Goal: Task Accomplishment & Management: Manage account settings

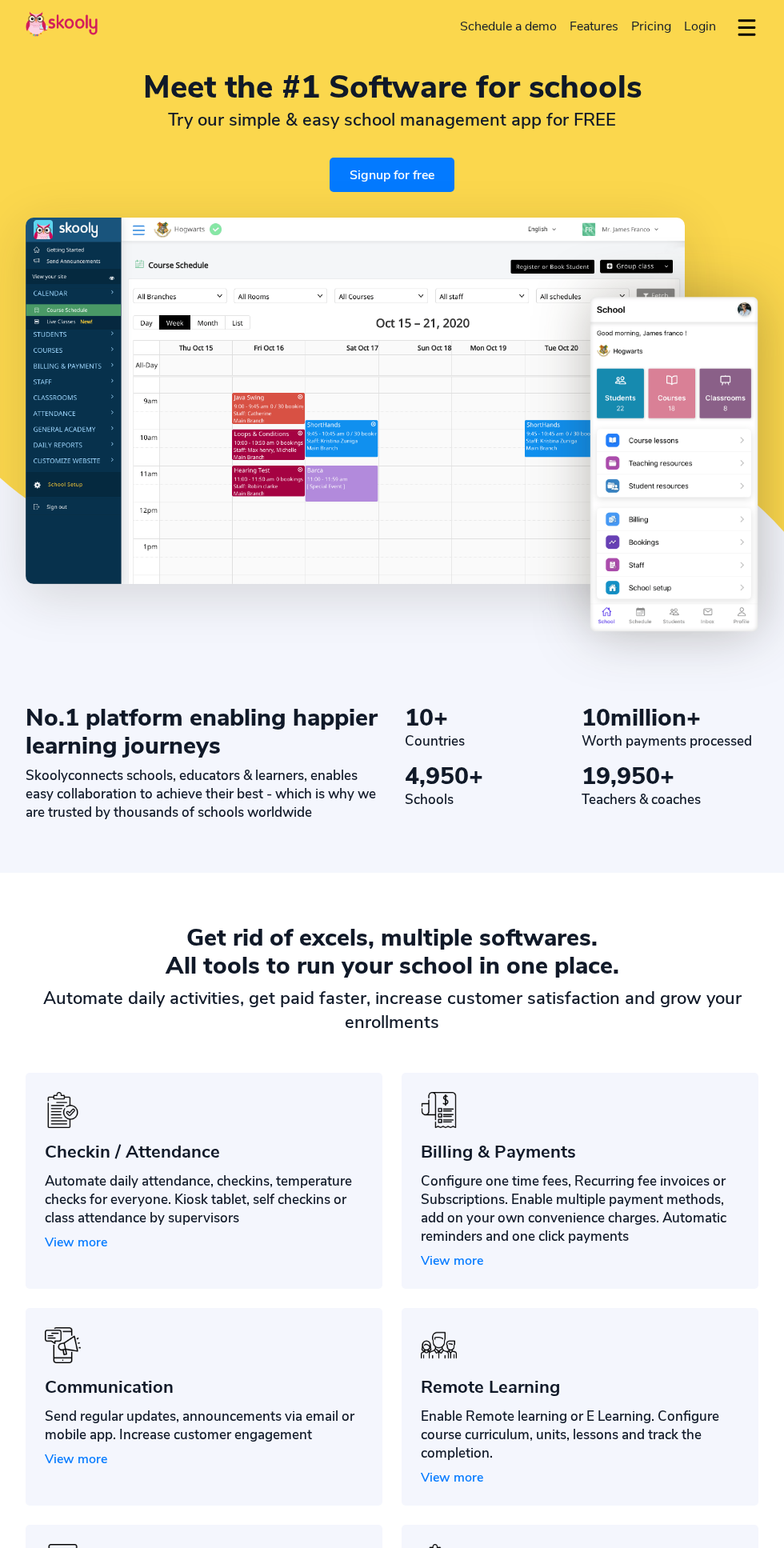
select select "en"
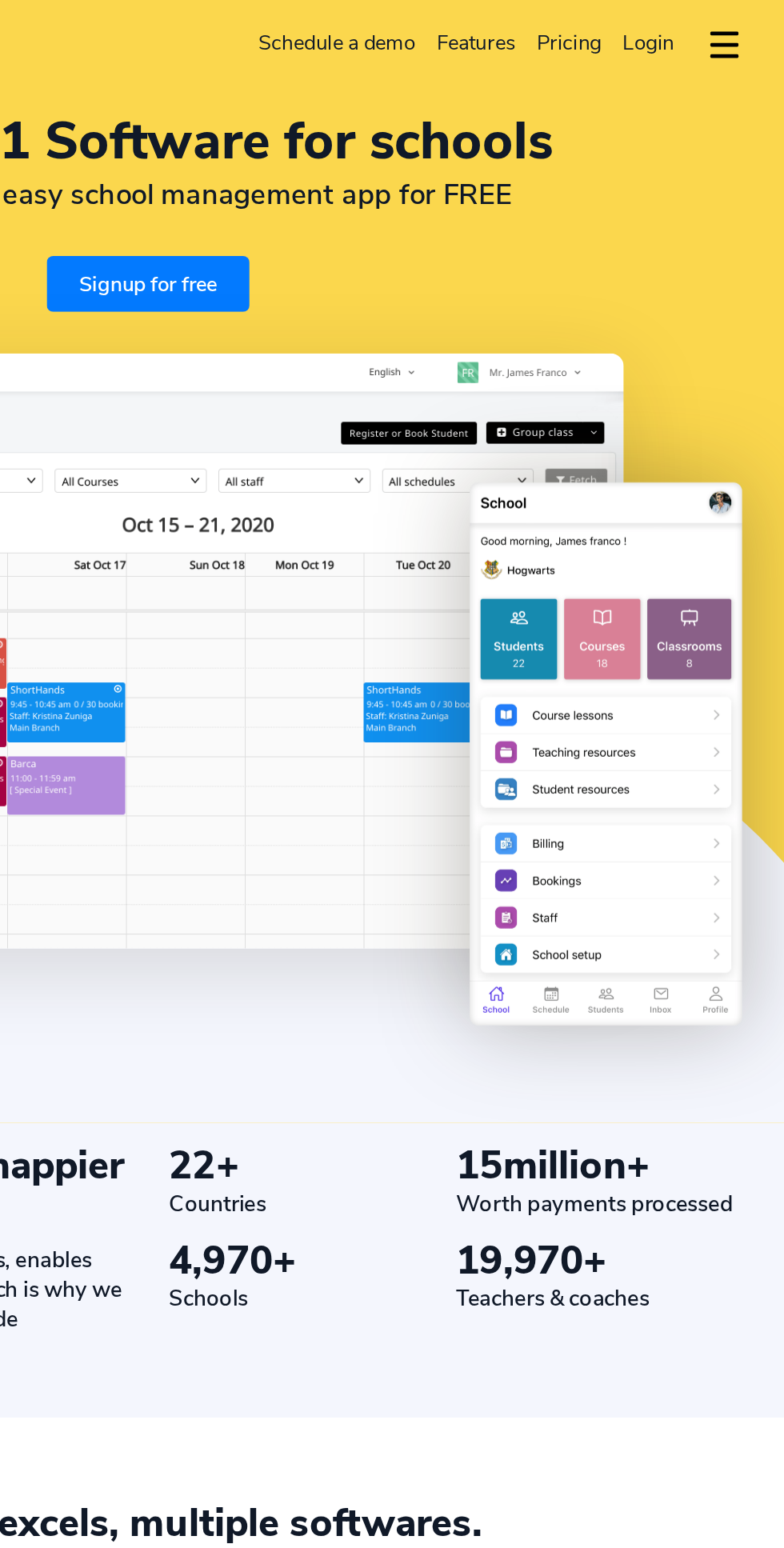
click at [686, 26] on span "Login" at bounding box center [700, 27] width 32 height 18
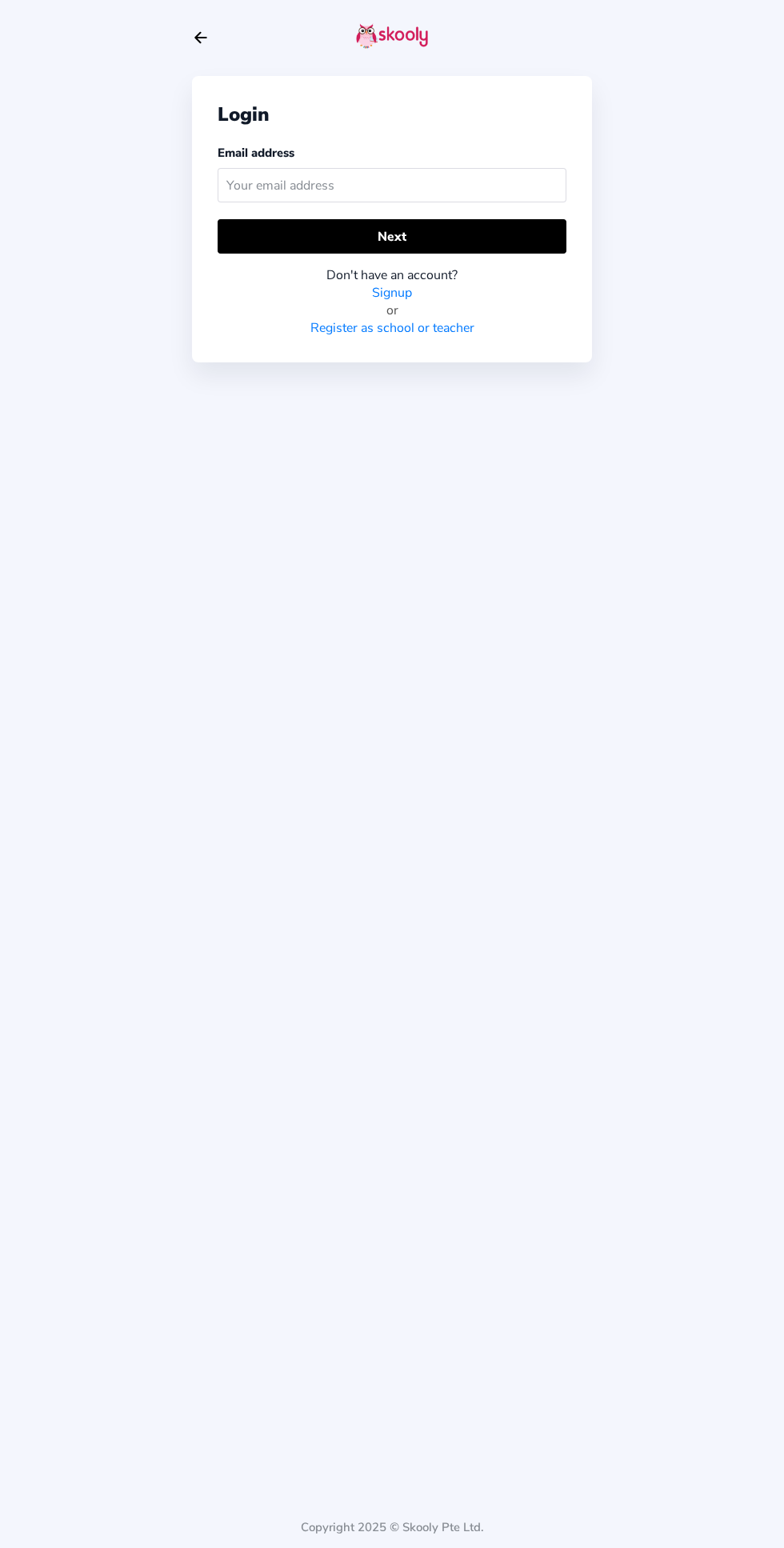
scroll to position [2, 0]
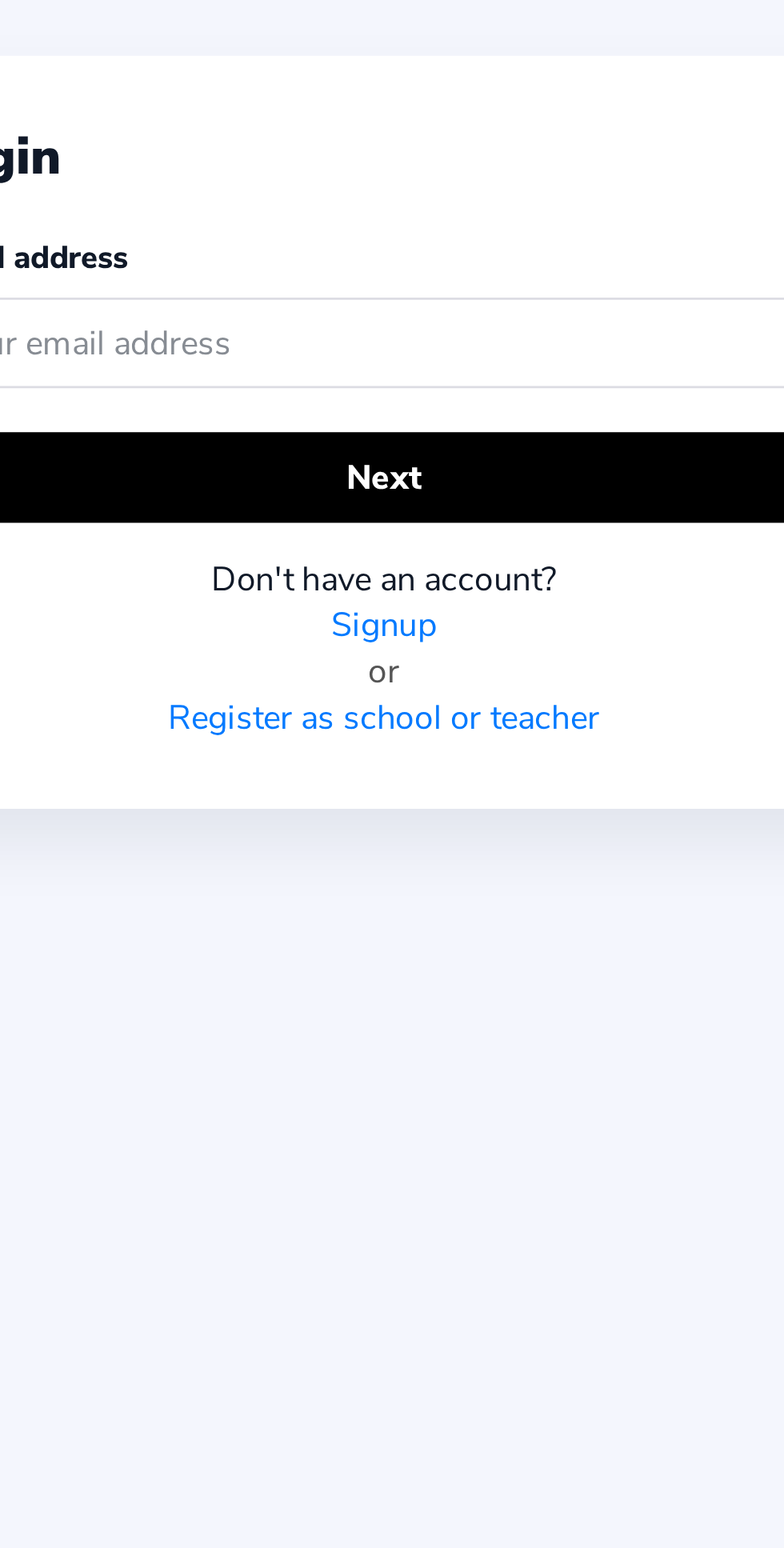
click at [433, 323] on link "Register as school or teacher" at bounding box center [392, 328] width 164 height 18
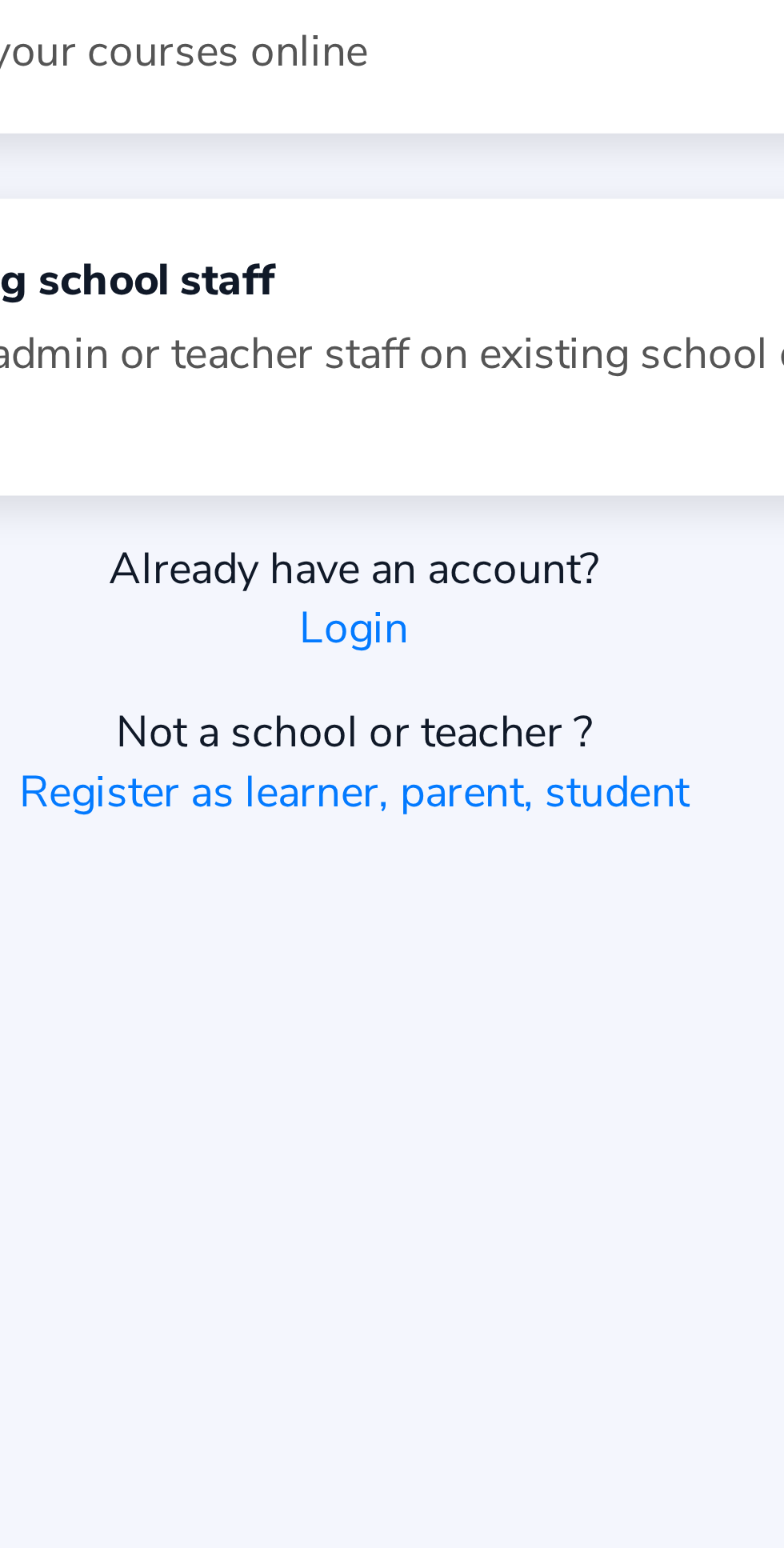
click at [386, 377] on link "Login" at bounding box center [392, 381] width 32 height 18
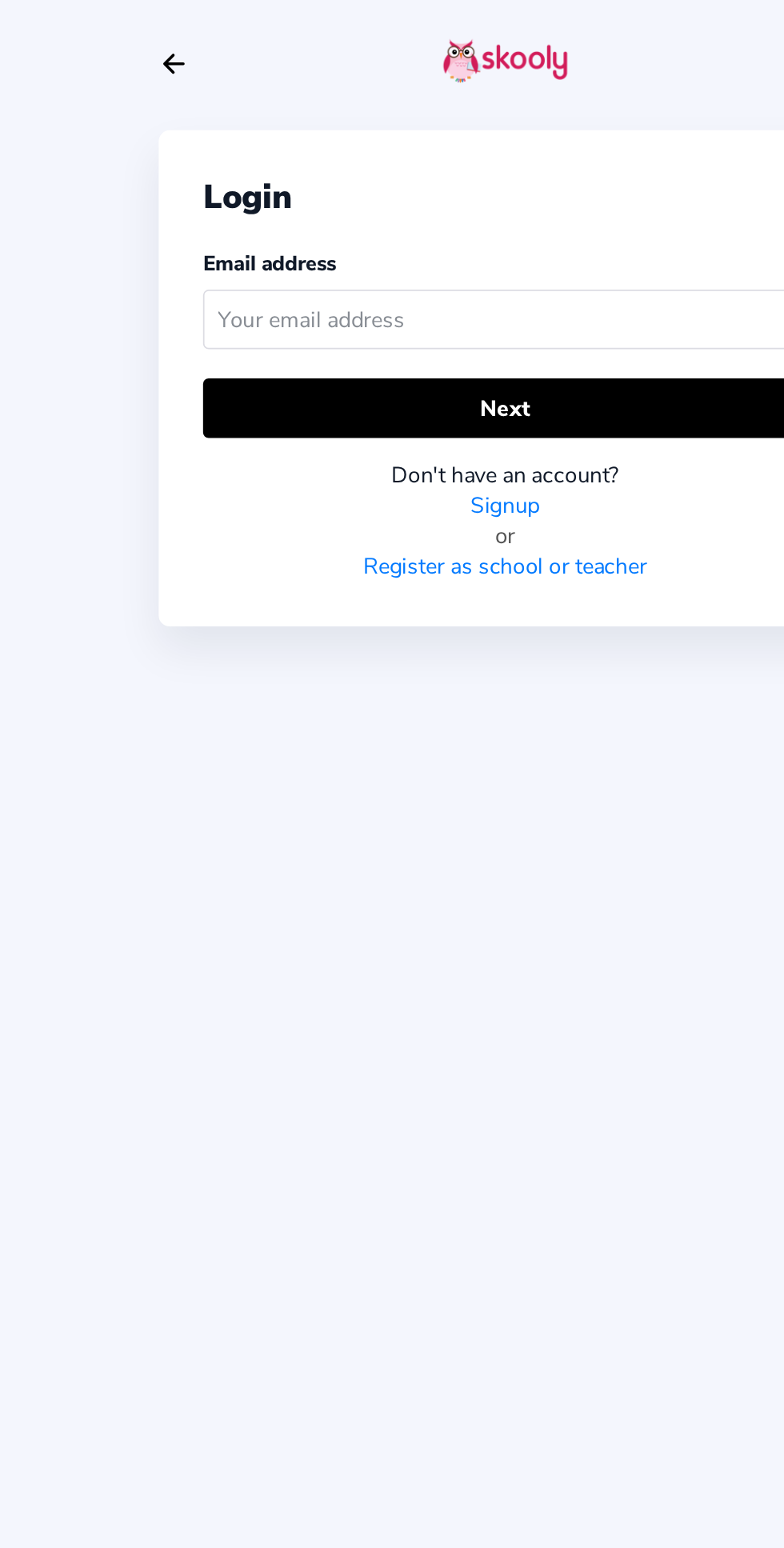
click at [434, 327] on link "Register as school or teacher" at bounding box center [392, 328] width 164 height 18
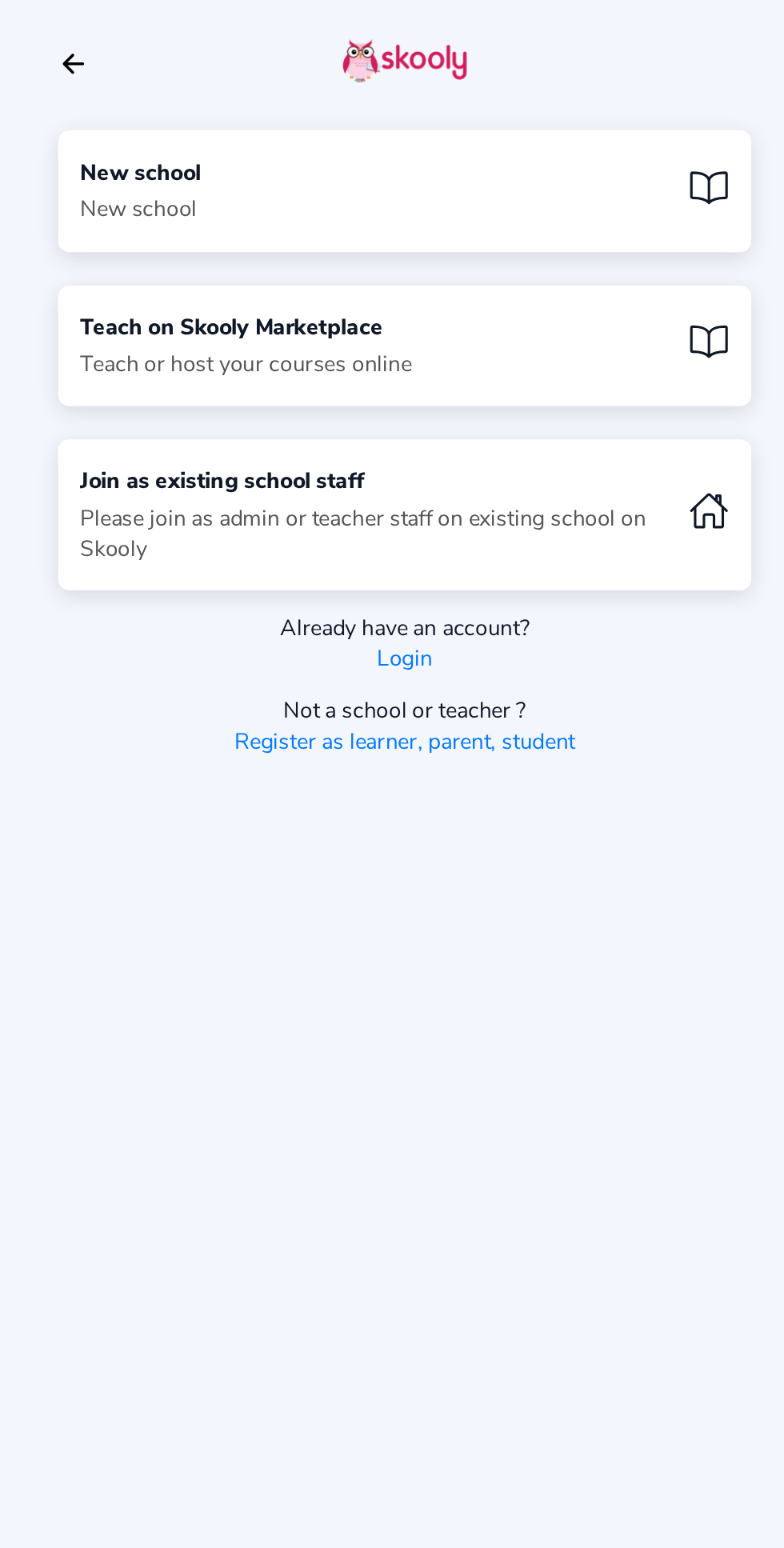
click at [395, 381] on link "Login" at bounding box center [392, 381] width 32 height 18
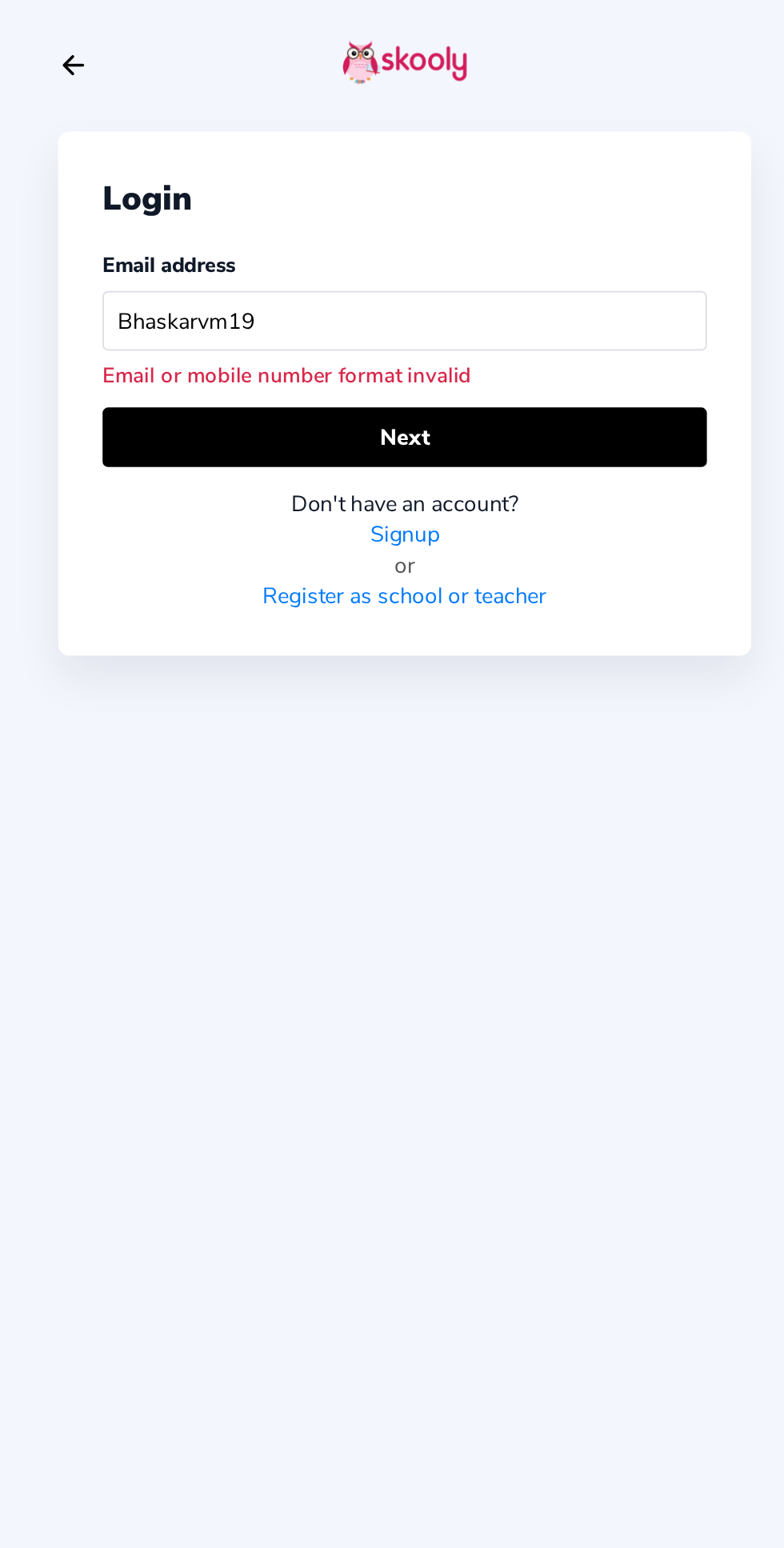
type input "Bhaskarvm19"
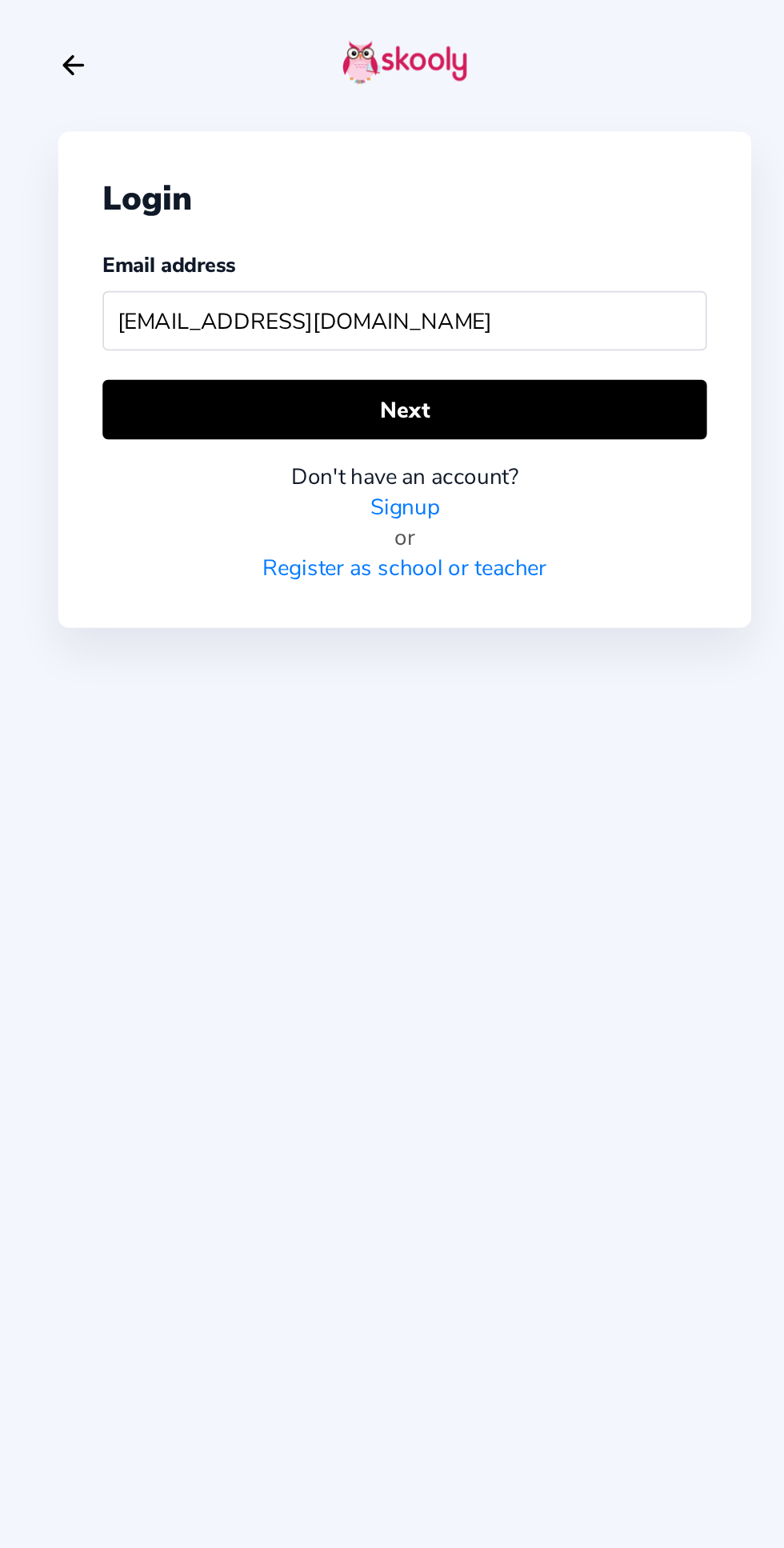
type input "[EMAIL_ADDRESS][DOMAIN_NAME]"
click at [466, 232] on button "Next" at bounding box center [392, 236] width 349 height 35
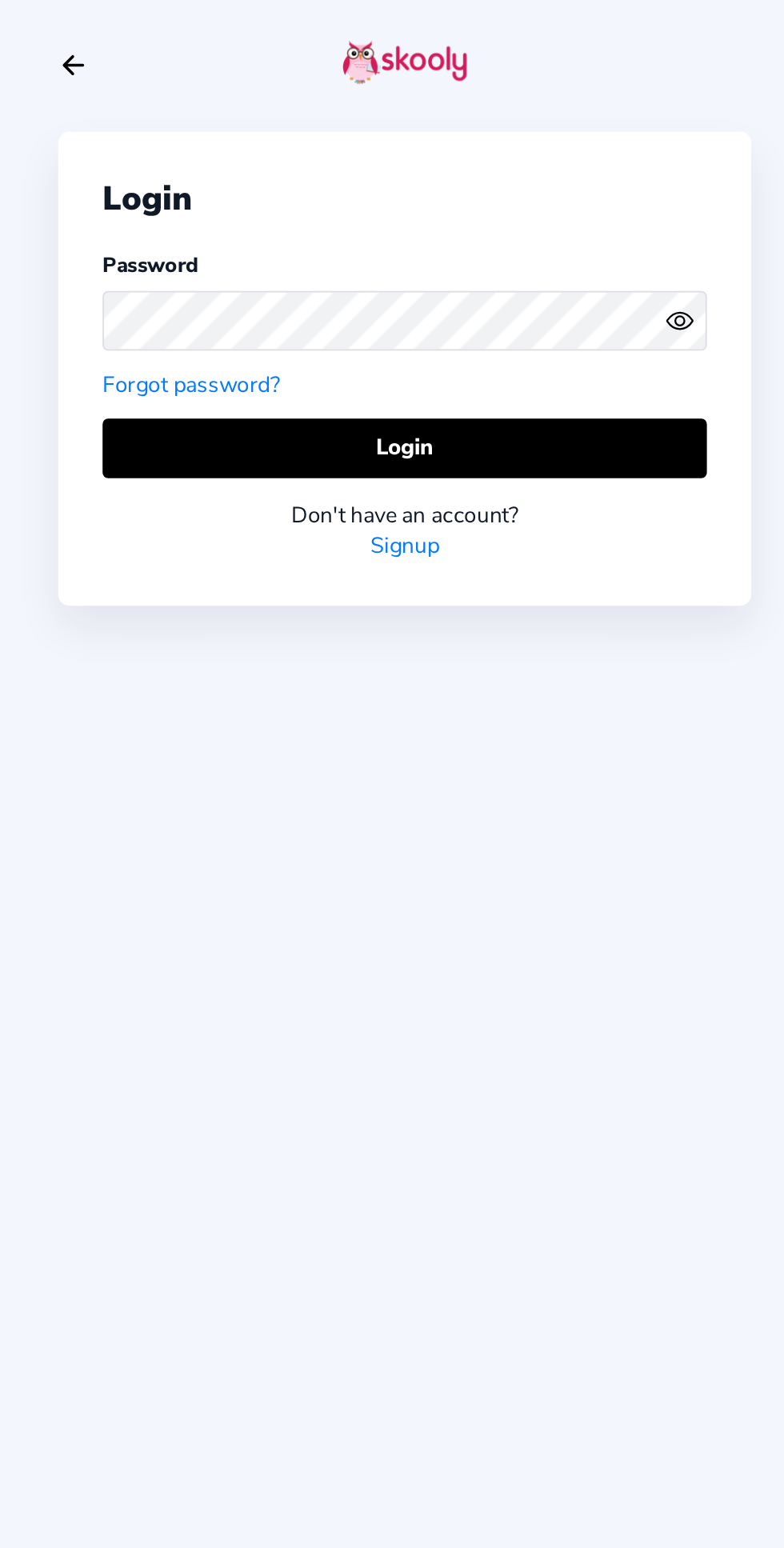
click at [269, 268] on button "Login" at bounding box center [392, 259] width 349 height 35
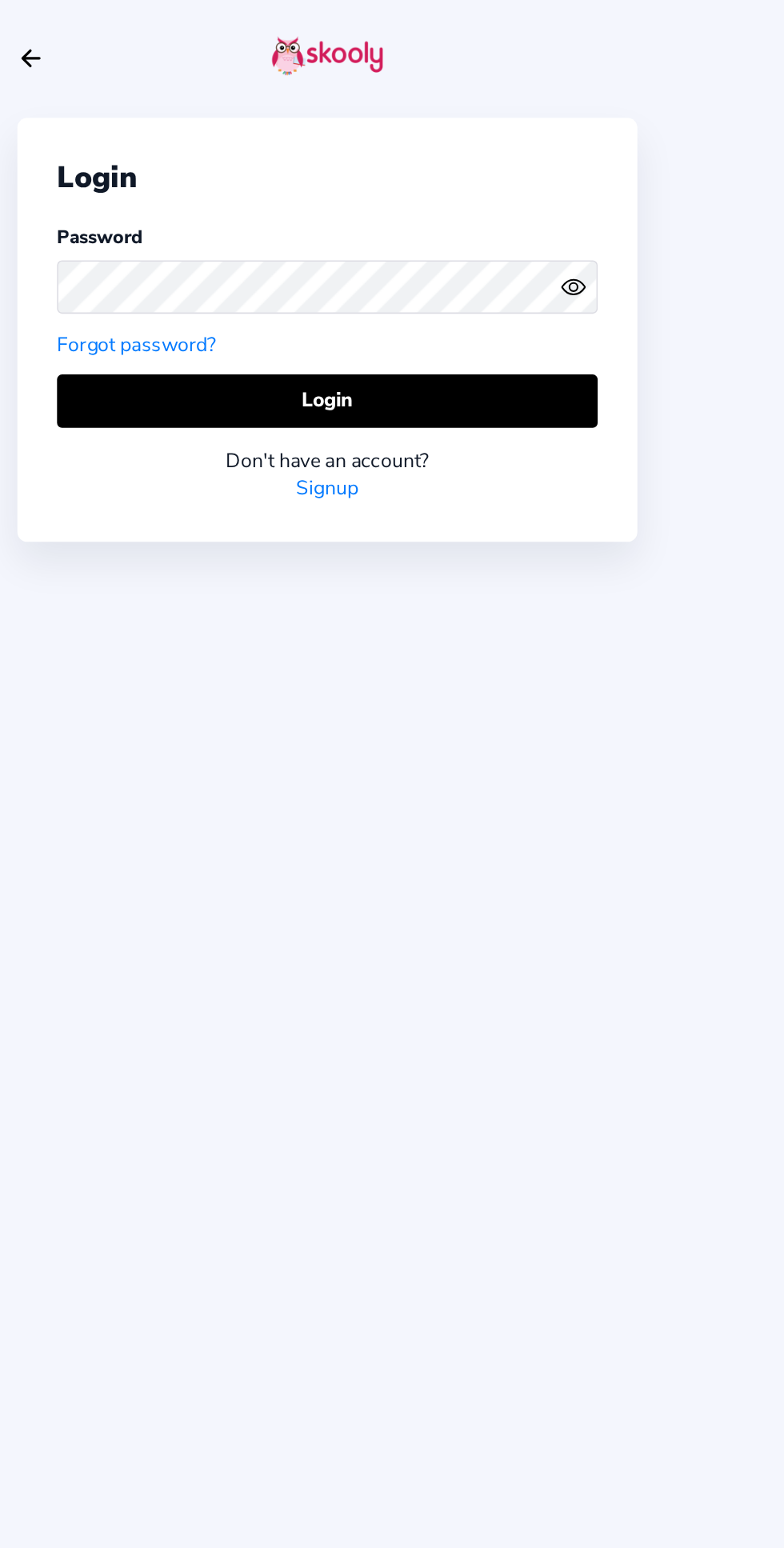
click at [550, 186] on icon "Eye" at bounding box center [550, 185] width 17 height 17
click at [447, 250] on button "Login" at bounding box center [392, 259] width 349 height 35
